Goal: Task Accomplishment & Management: Use online tool/utility

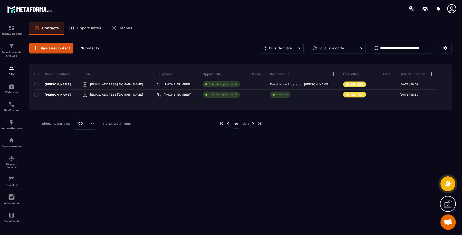
scroll to position [215, 0]
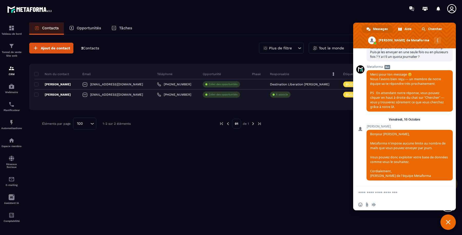
click at [16, 52] on p "Tunnel de vente Site web" at bounding box center [11, 53] width 21 height 7
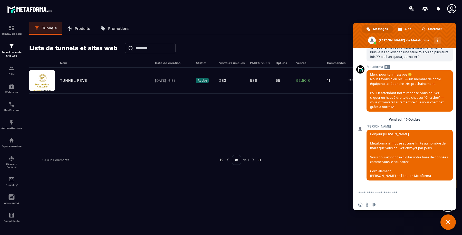
click at [85, 77] on div "TUNNEL REVE [DATE] 16:51 Active 283 586 55 53,50 € 11" at bounding box center [240, 80] width 422 height 26
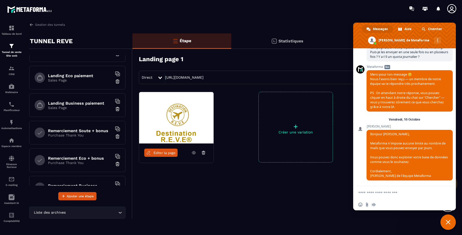
scroll to position [85, 0]
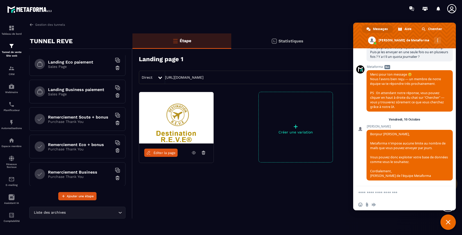
click at [89, 92] on p "Sales Page" at bounding box center [80, 94] width 64 height 4
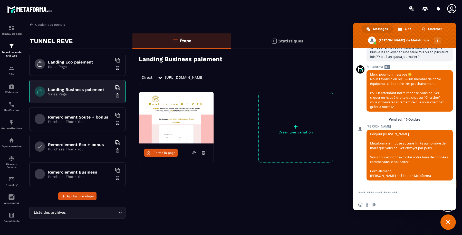
click at [245, 98] on span "Fermer le chat" at bounding box center [447, 221] width 15 height 15
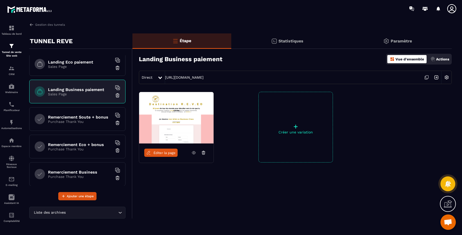
click at [194, 98] on icon at bounding box center [193, 152] width 5 height 5
click at [168, 98] on span "Éditer la page" at bounding box center [164, 153] width 22 height 4
